Goal: Navigation & Orientation: Find specific page/section

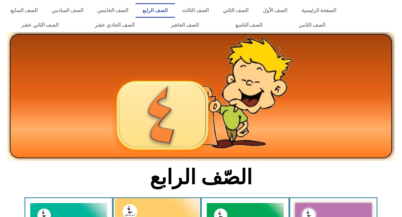
scroll to position [106, 0]
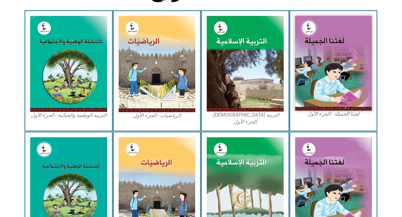
scroll to position [190, 0]
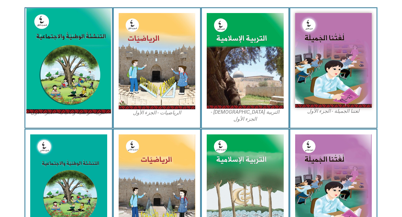
click at [64, 33] on img at bounding box center [68, 60] width 85 height 105
click at [63, 32] on img at bounding box center [68, 60] width 85 height 105
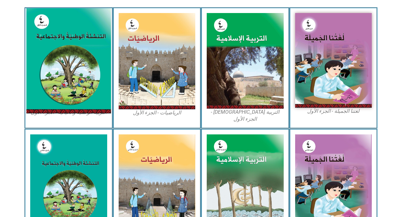
click at [63, 32] on img at bounding box center [68, 60] width 85 height 105
click at [77, 50] on img at bounding box center [68, 60] width 85 height 105
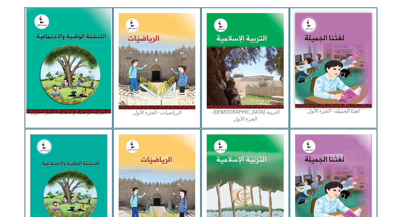
click at [77, 50] on img at bounding box center [68, 60] width 85 height 105
drag, startPoint x: 77, startPoint y: 50, endPoint x: 67, endPoint y: 39, distance: 15.0
click at [34, 19] on img at bounding box center [68, 60] width 85 height 105
